Goal: Information Seeking & Learning: Learn about a topic

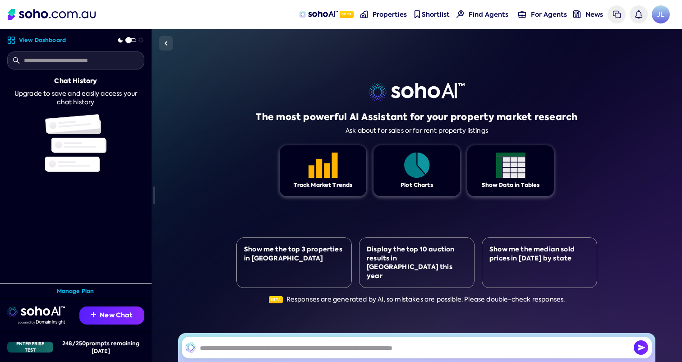
click at [170, 272] on div "The most powerful AI Assistant for your property market research Ask about for …" at bounding box center [416, 195] width 530 height 333
